Goal: Find specific page/section: Find specific page/section

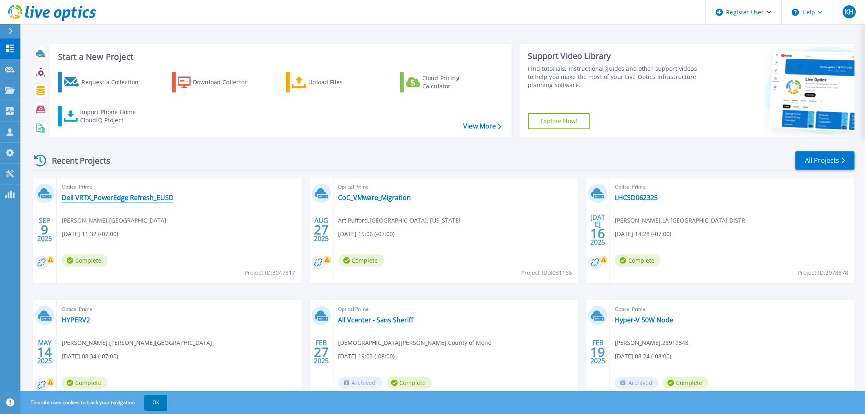
click at [115, 198] on link "Dell VRTX_PowerEdge Refresh_EUSD" at bounding box center [118, 197] width 112 height 8
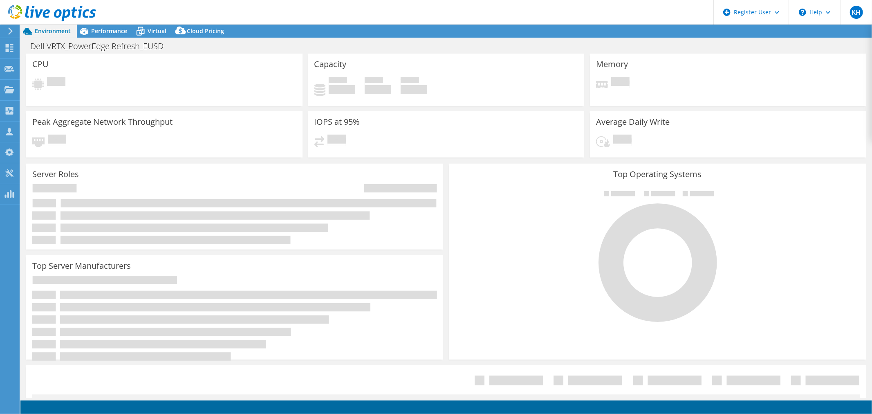
select select "USD"
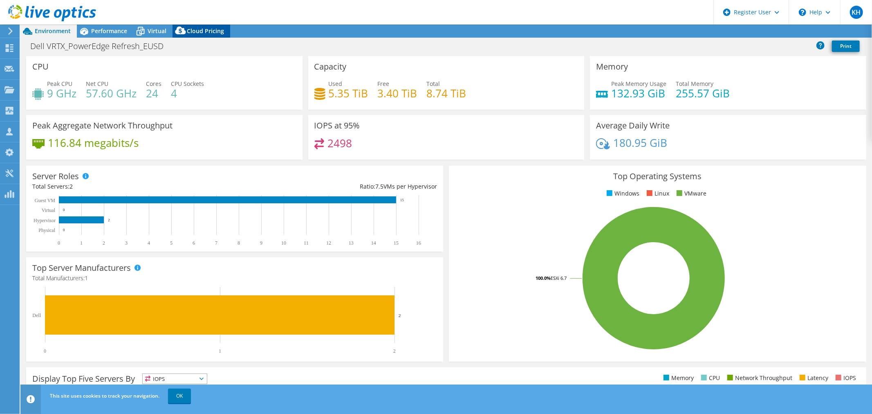
click at [190, 31] on span "Cloud Pricing" at bounding box center [205, 31] width 37 height 8
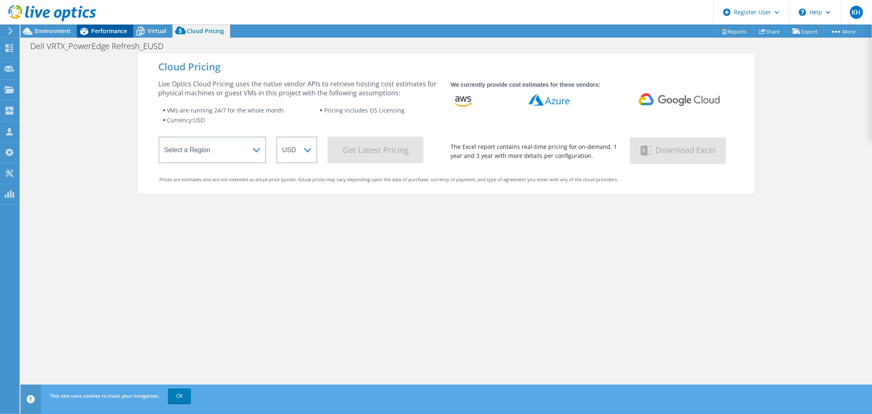
click at [113, 27] on span "Performance" at bounding box center [109, 31] width 36 height 8
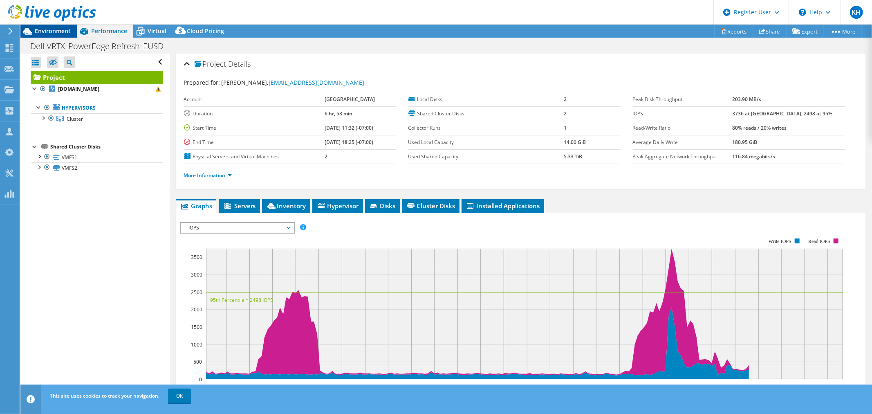
click at [50, 31] on span "Environment" at bounding box center [53, 31] width 36 height 8
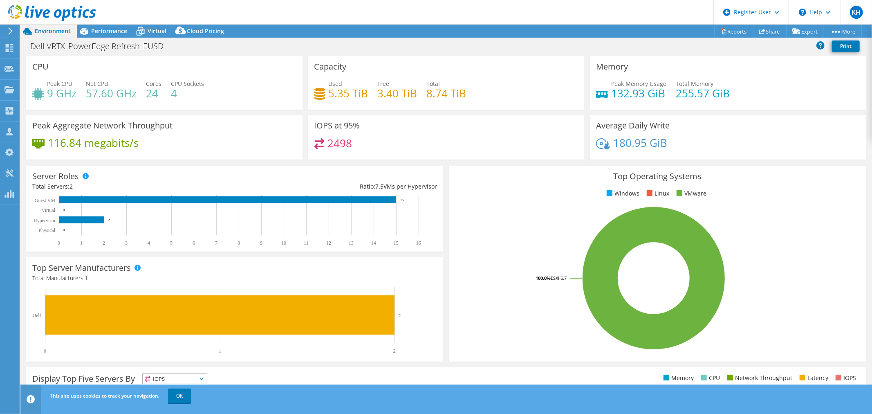
click at [101, 22] on header "KH Dell User Krystal Haro Krystal.Haro@Dell.com Dell My Profile Log Out \n Help…" at bounding box center [436, 12] width 872 height 25
click at [96, 29] on span "Performance" at bounding box center [109, 31] width 36 height 8
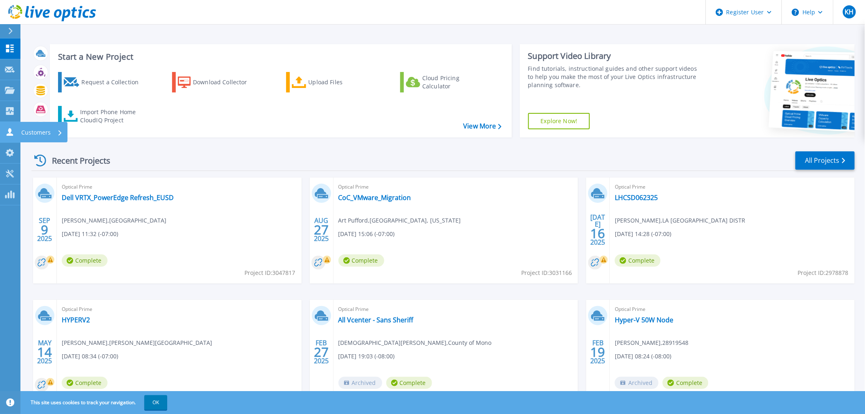
click at [10, 135] on icon at bounding box center [10, 132] width 7 height 8
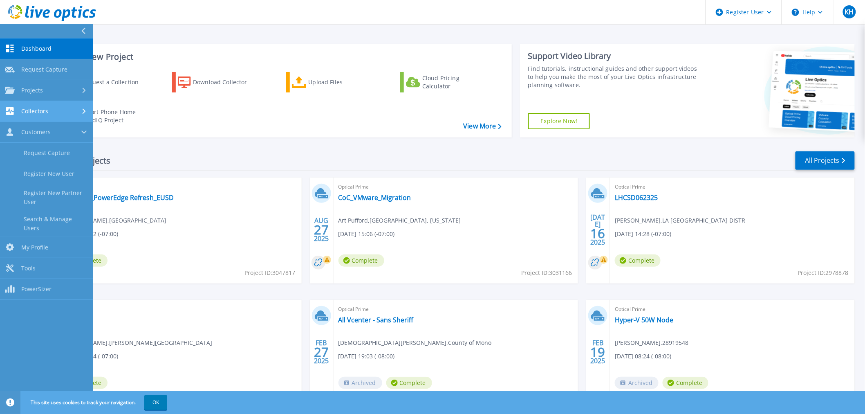
click at [27, 115] on link "Collectors Collectors" at bounding box center [46, 111] width 93 height 21
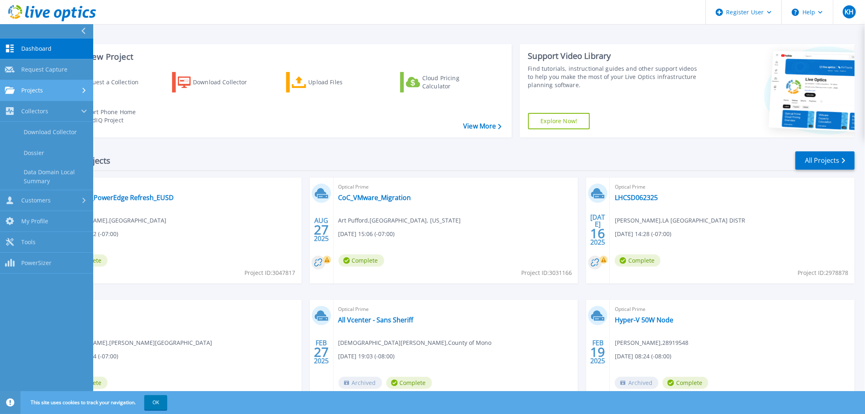
click at [31, 95] on link "Projects Projects" at bounding box center [46, 90] width 93 height 21
click at [29, 114] on link "Search Projects" at bounding box center [46, 111] width 93 height 21
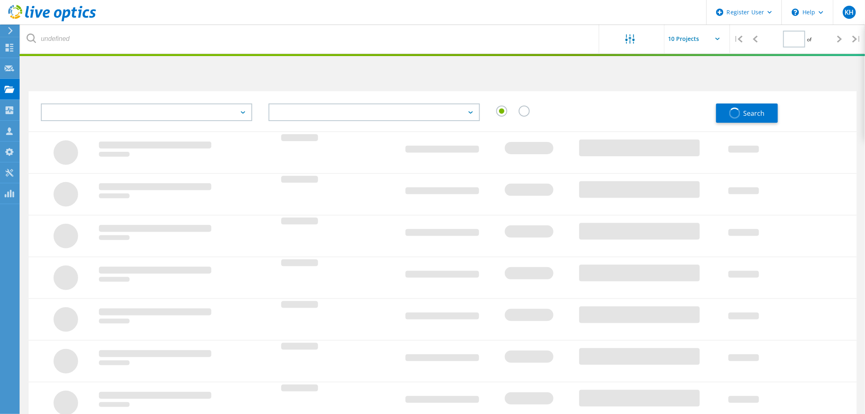
type input "1"
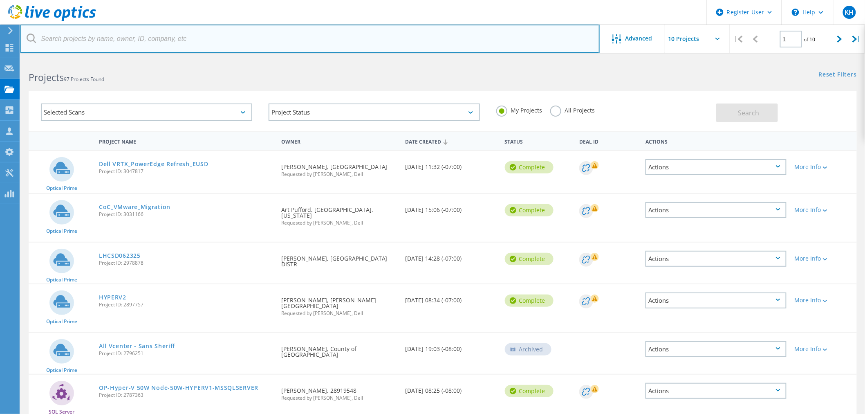
click at [132, 35] on input "text" at bounding box center [309, 39] width 579 height 29
paste input "[EMAIL_ADDRESS][DOMAIN_NAME]"
type input "zmendoza@eurekausd.org"
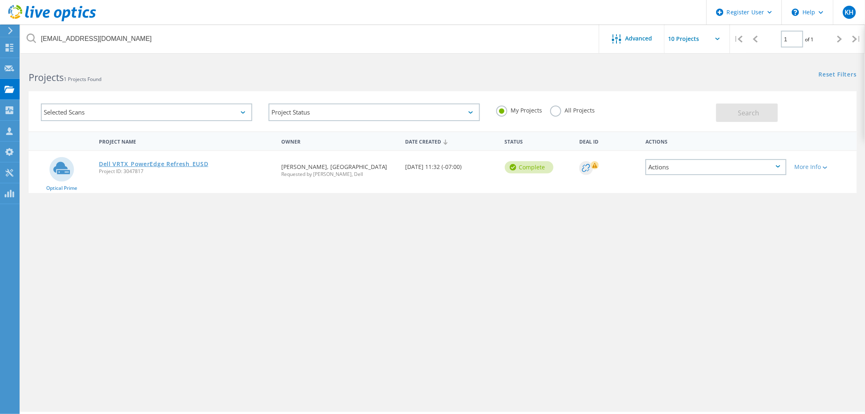
click at [107, 161] on link "Dell VRTX_PowerEdge Refresh_EUSD" at bounding box center [153, 164] width 109 height 6
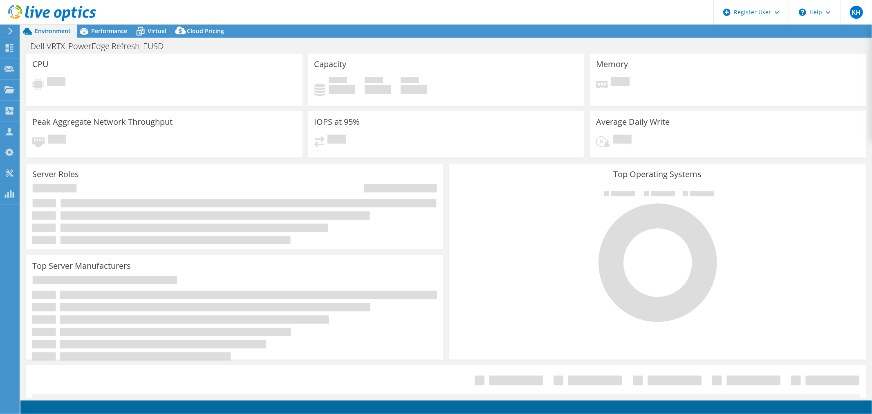
select select "USD"
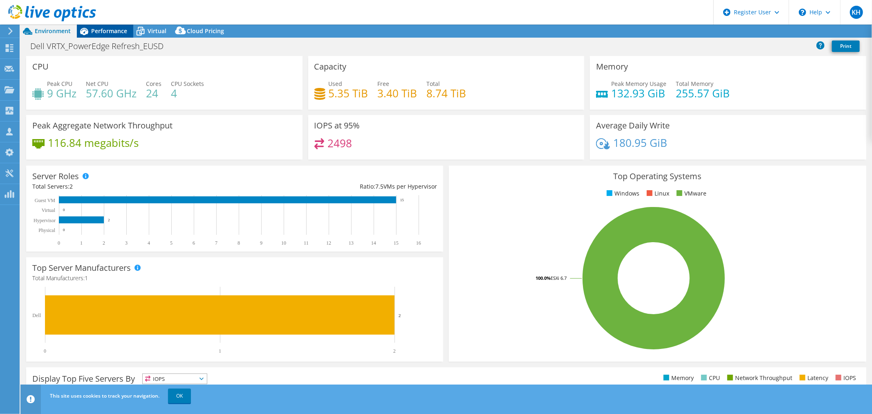
click at [90, 32] on icon at bounding box center [84, 31] width 14 height 14
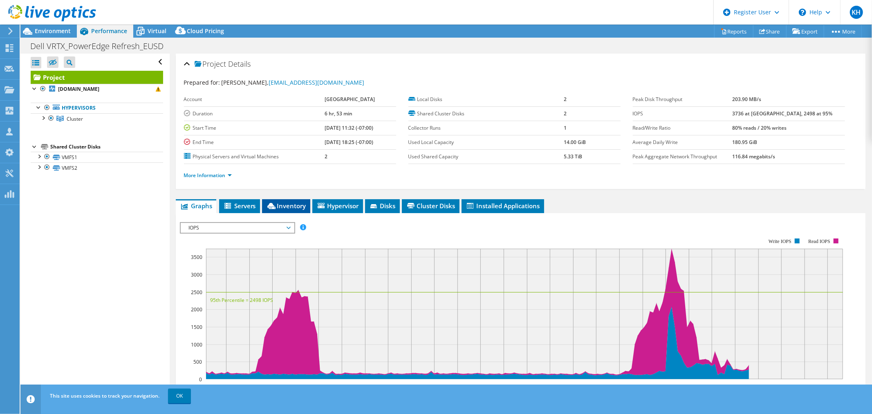
click at [290, 200] on li "Inventory" at bounding box center [286, 206] width 48 height 14
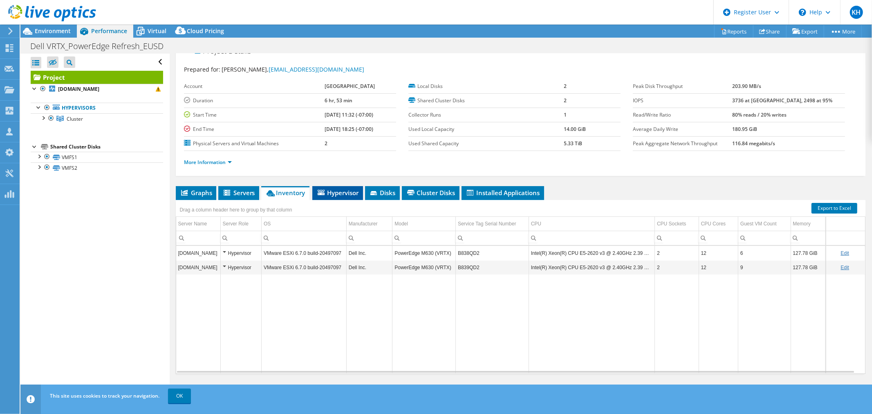
scroll to position [19, 0]
